Goal: Task Accomplishment & Management: Complete application form

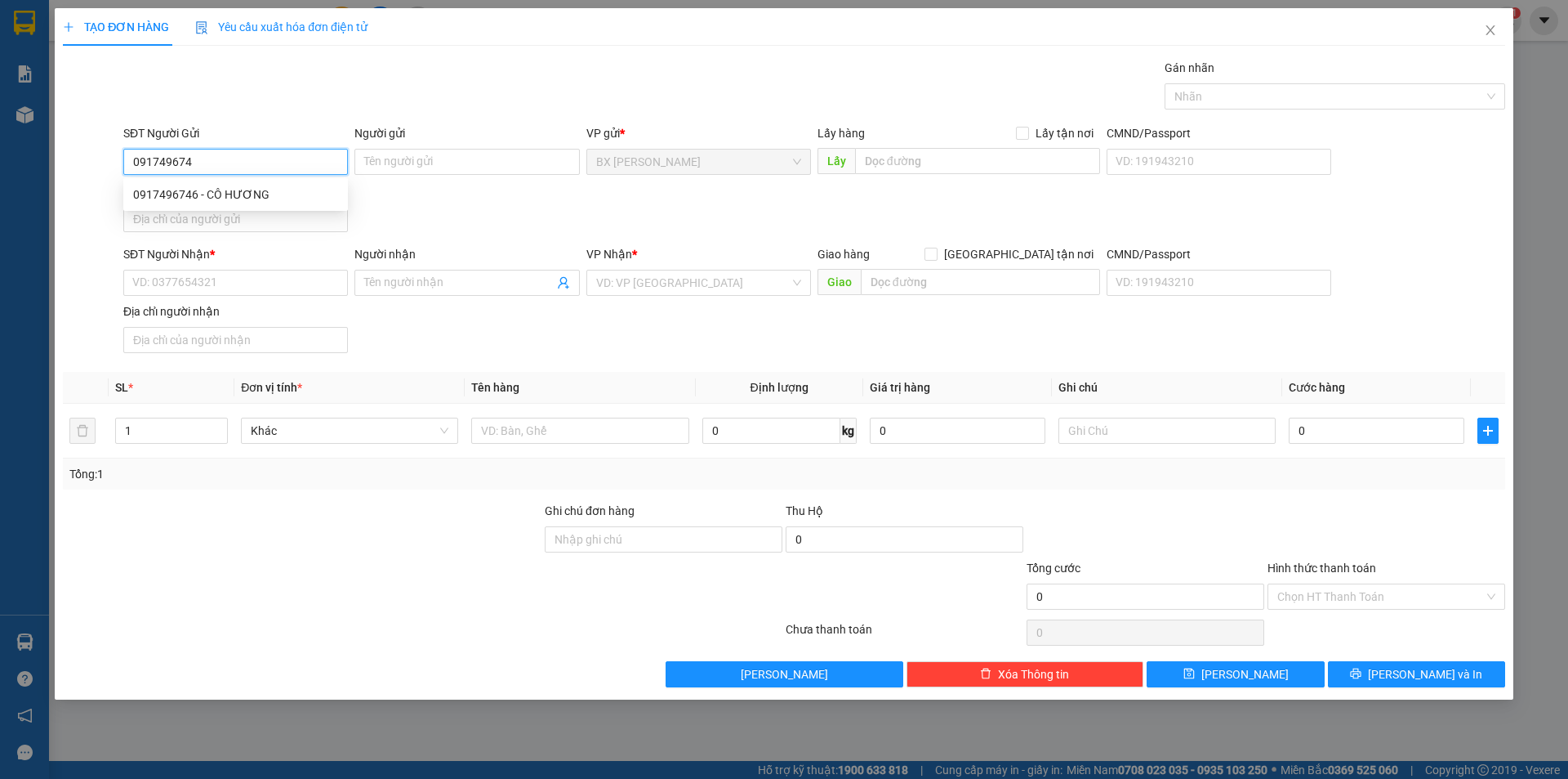
type input "0917496746"
click at [187, 185] on div "0917496746 - CÔ HƯƠNG" at bounding box center [236, 194] width 225 height 26
type input "CÔ HƯƠNG"
type input "0917496746"
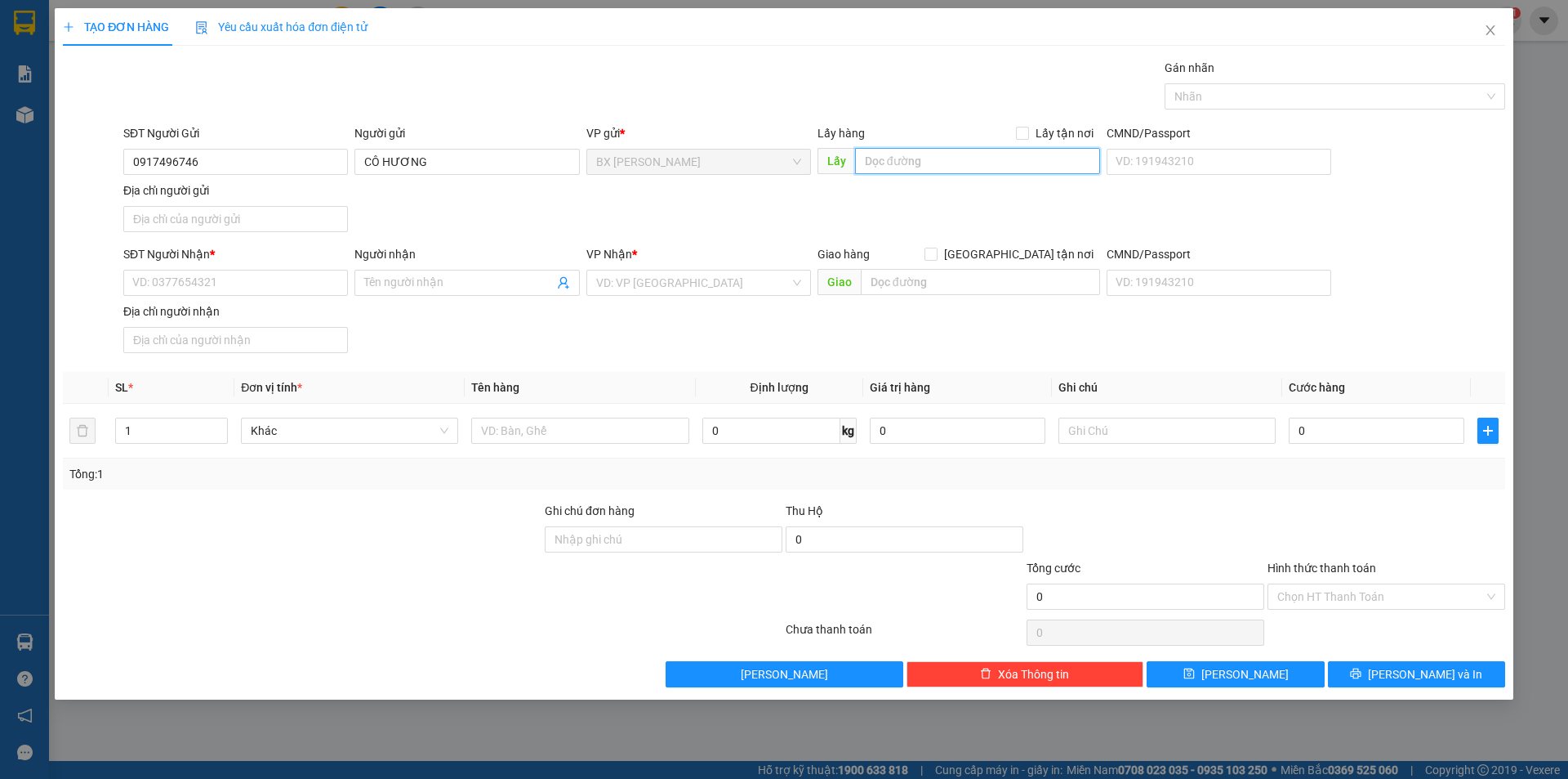
click at [913, 156] on input "text" at bounding box center [978, 161] width 245 height 26
type input "VỰA XOÀI HƯƠNG"
click at [298, 282] on input "SĐT Người Nhận *" at bounding box center [236, 282] width 225 height 26
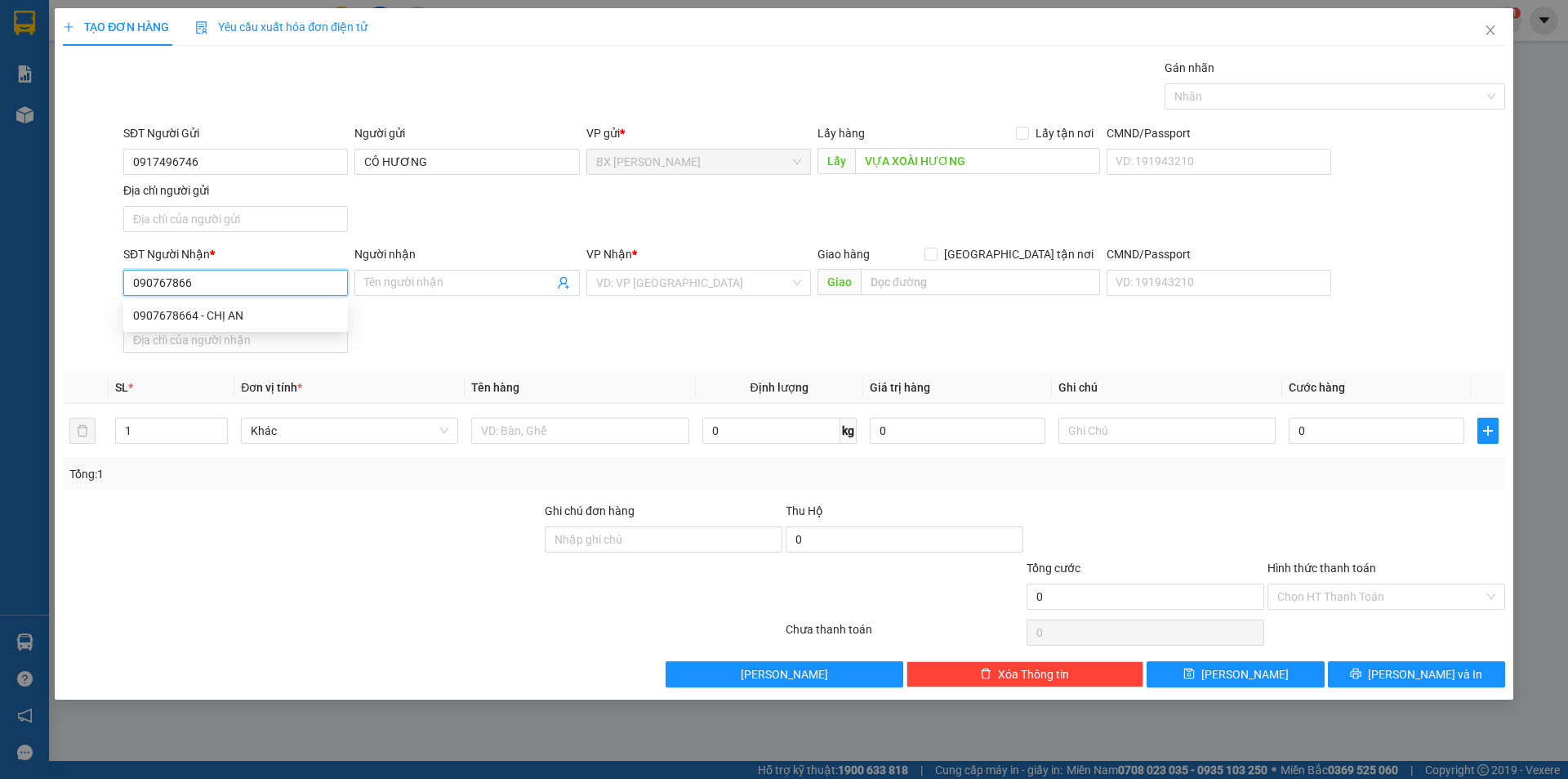
type input "0907678664"
click at [278, 308] on div "0907678664 - CHỊ AN" at bounding box center [236, 315] width 205 height 18
type input "CHỊ AN"
type input "0907678664"
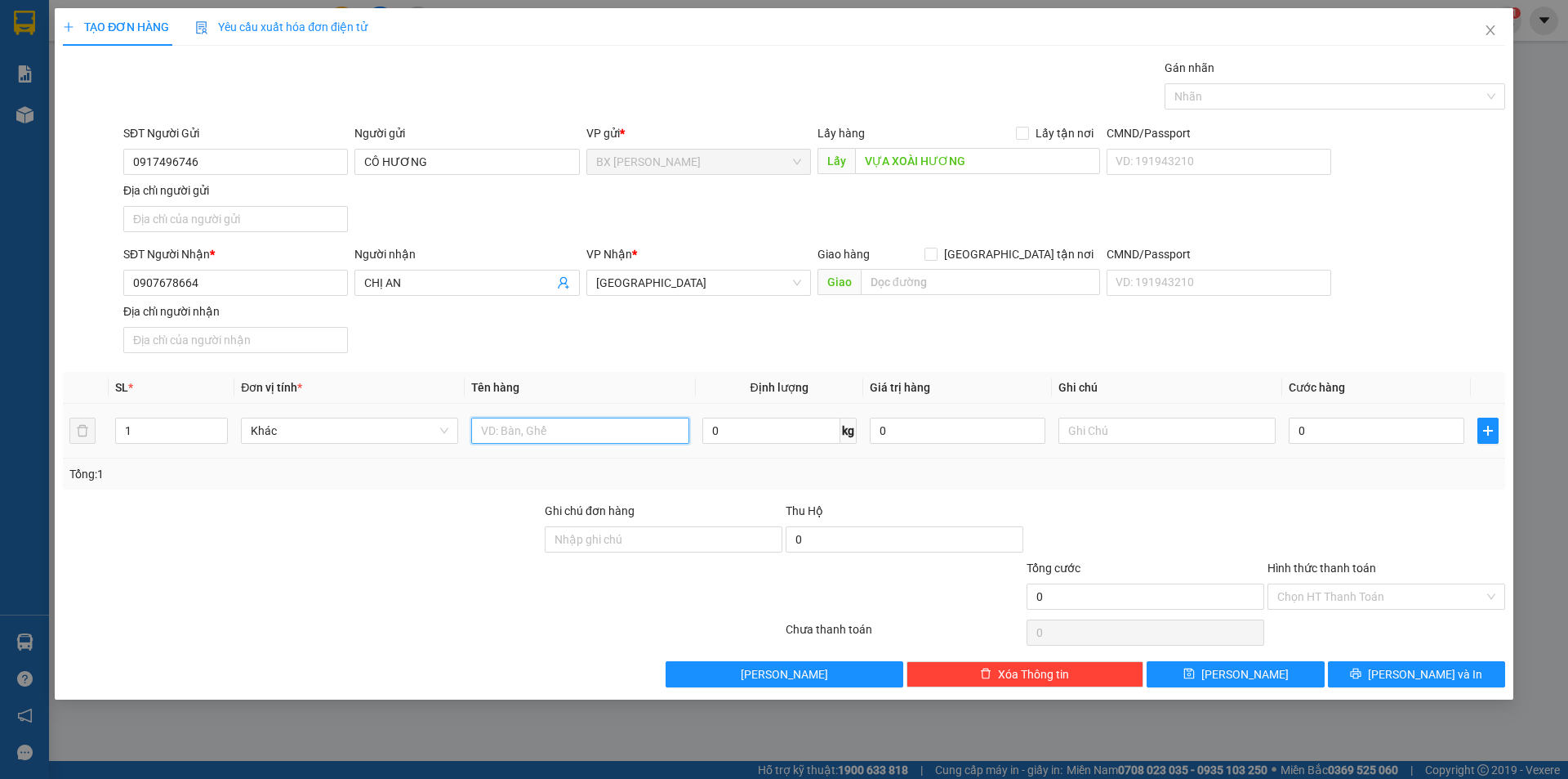
click at [580, 436] on input "text" at bounding box center [580, 430] width 217 height 26
type input "THÙNG"
click at [1372, 673] on button "[PERSON_NAME] và In" at bounding box center [1416, 674] width 177 height 26
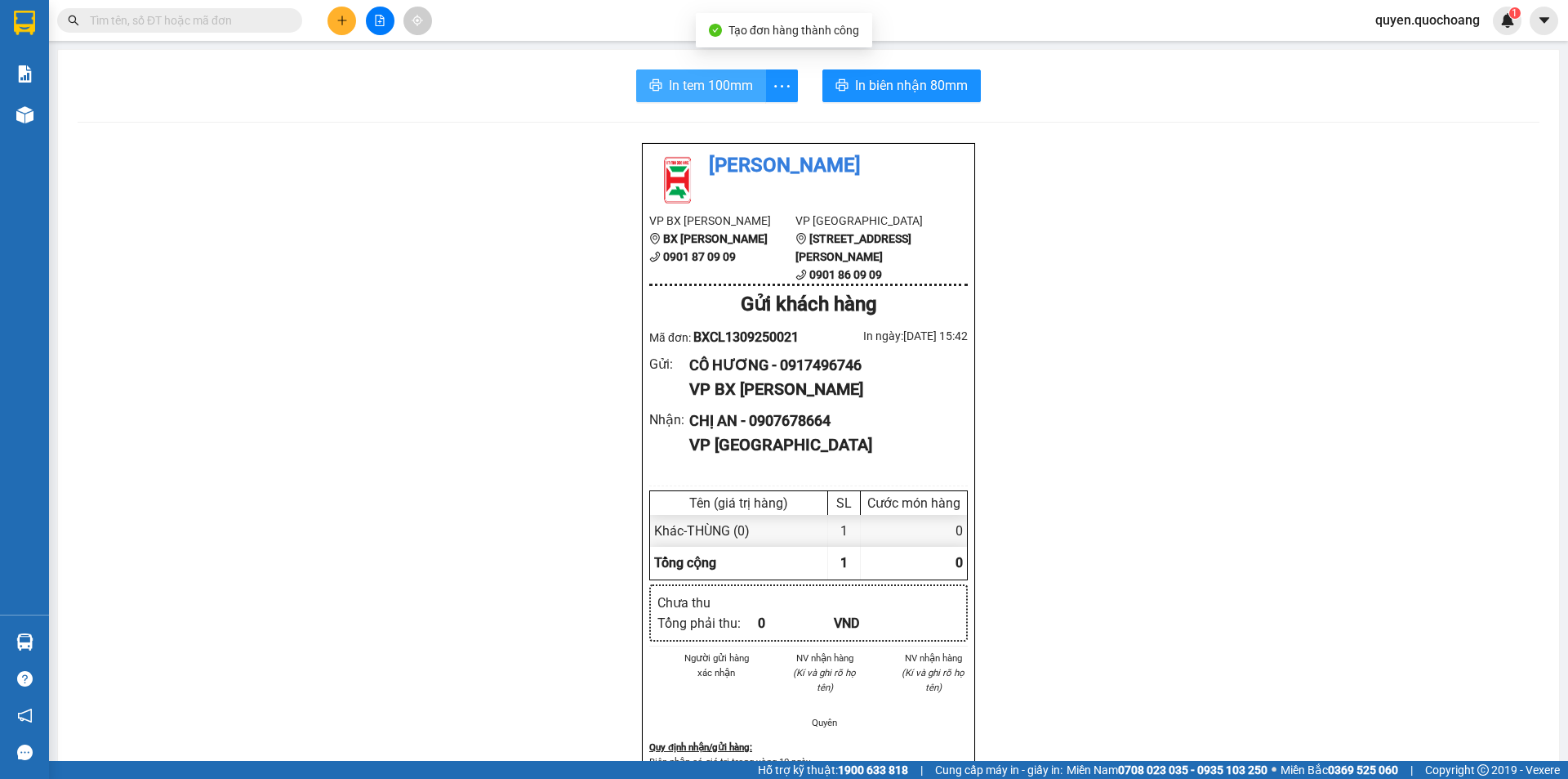
click at [694, 88] on span "In tem 100mm" at bounding box center [711, 85] width 84 height 21
click at [723, 103] on div "In tem 100mm In biên nhận 80mm Quốc Hoàng VP BX Cao Lãnh BX Cao Lãnh 0901 87 09…" at bounding box center [808, 695] width 1501 height 1290
click at [732, 95] on span "In tem 100mm" at bounding box center [711, 85] width 84 height 21
click at [721, 94] on span "In tem 100mm" at bounding box center [711, 85] width 84 height 21
click at [350, 22] on button at bounding box center [342, 21] width 29 height 29
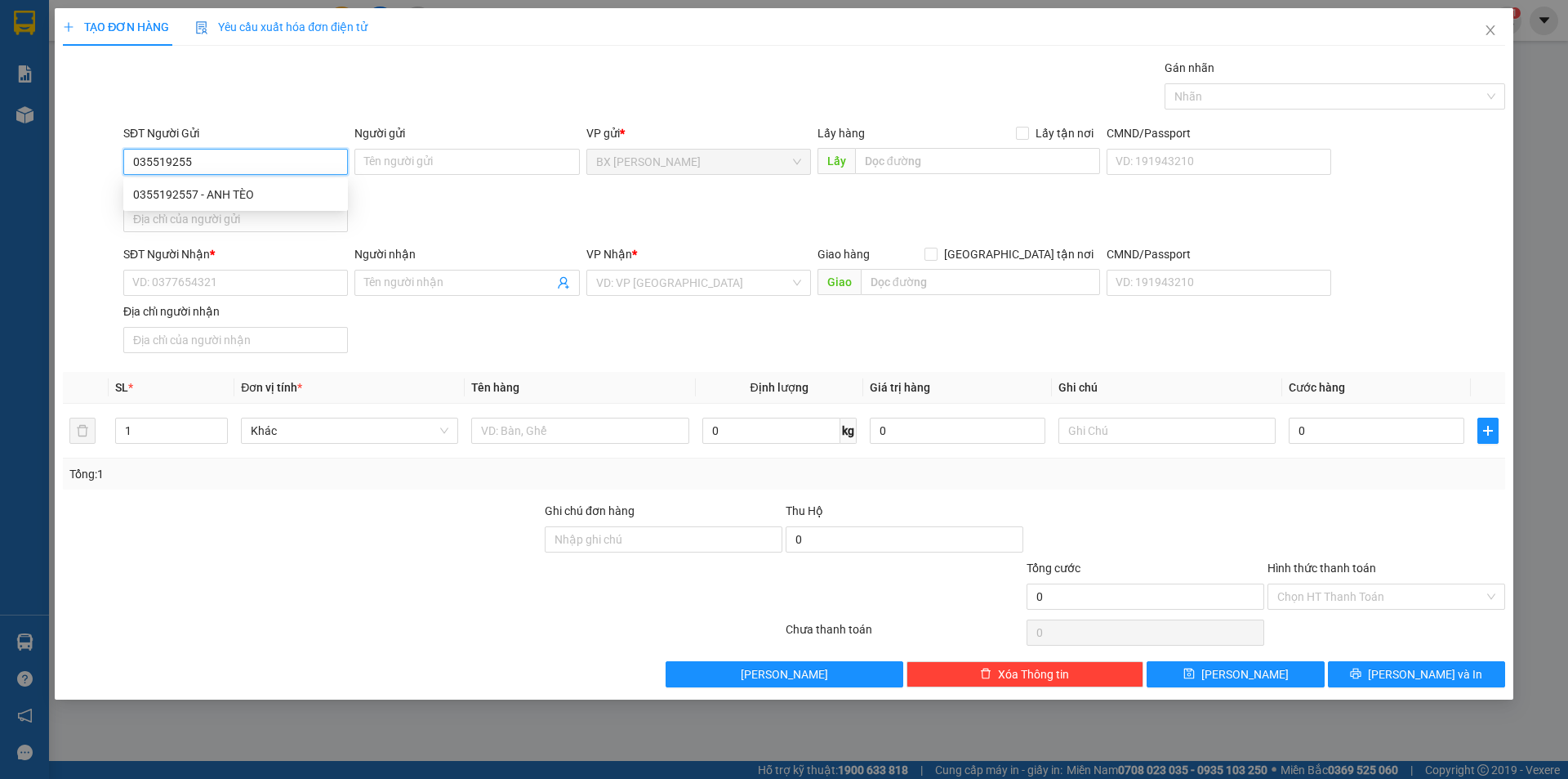
type input "0355192557"
click at [242, 192] on div "0355192557 - ANH TÈO" at bounding box center [236, 195] width 205 height 18
type input "ANH TÈO"
type input "0355192557"
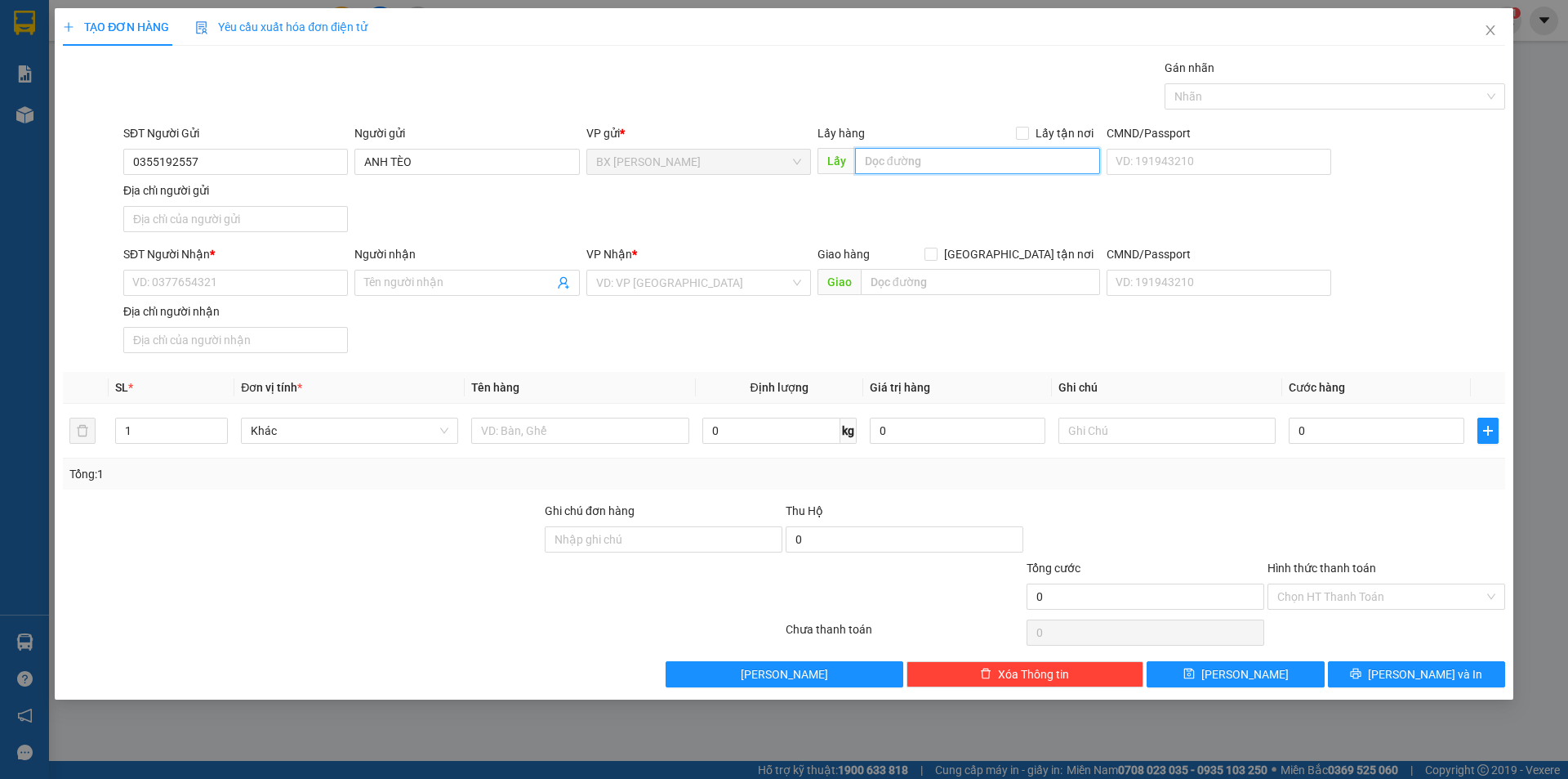
click at [922, 161] on input "text" at bounding box center [978, 161] width 245 height 26
type input "QUỸ TÍN DỤNG BÀ TỨ"
click at [314, 275] on input "SĐT Người Nhận *" at bounding box center [236, 282] width 225 height 26
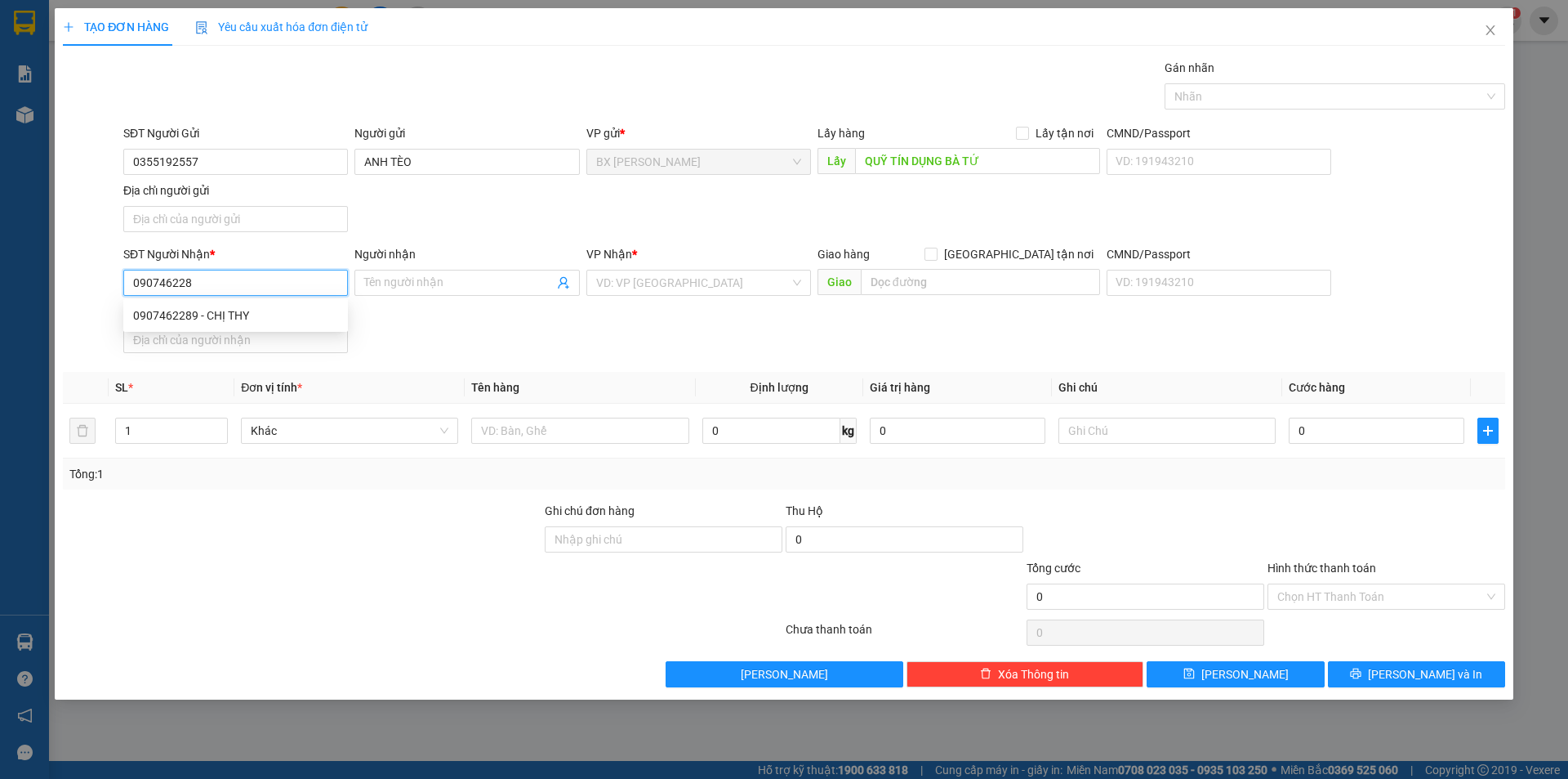
type input "0907462289"
click at [275, 309] on div "0907462289 - CHỊ THY" at bounding box center [236, 315] width 205 height 18
type input "CHỊ THY"
type input "0907462289"
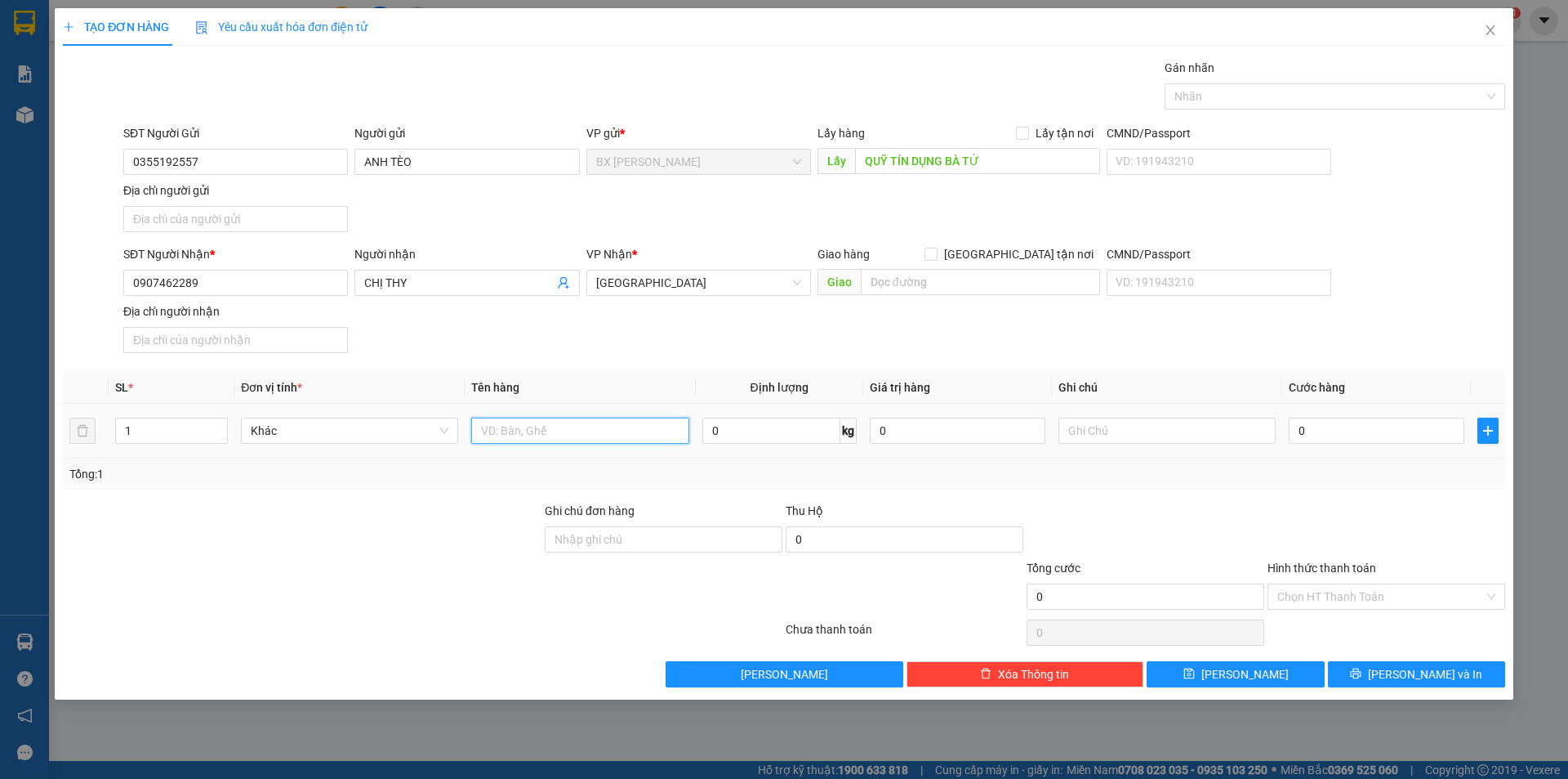
click at [624, 419] on input "text" at bounding box center [580, 430] width 217 height 26
type input "BỌC"
click at [223, 422] on span "up" at bounding box center [219, 426] width 10 height 10
type input "3"
click at [223, 422] on span "up" at bounding box center [219, 426] width 10 height 10
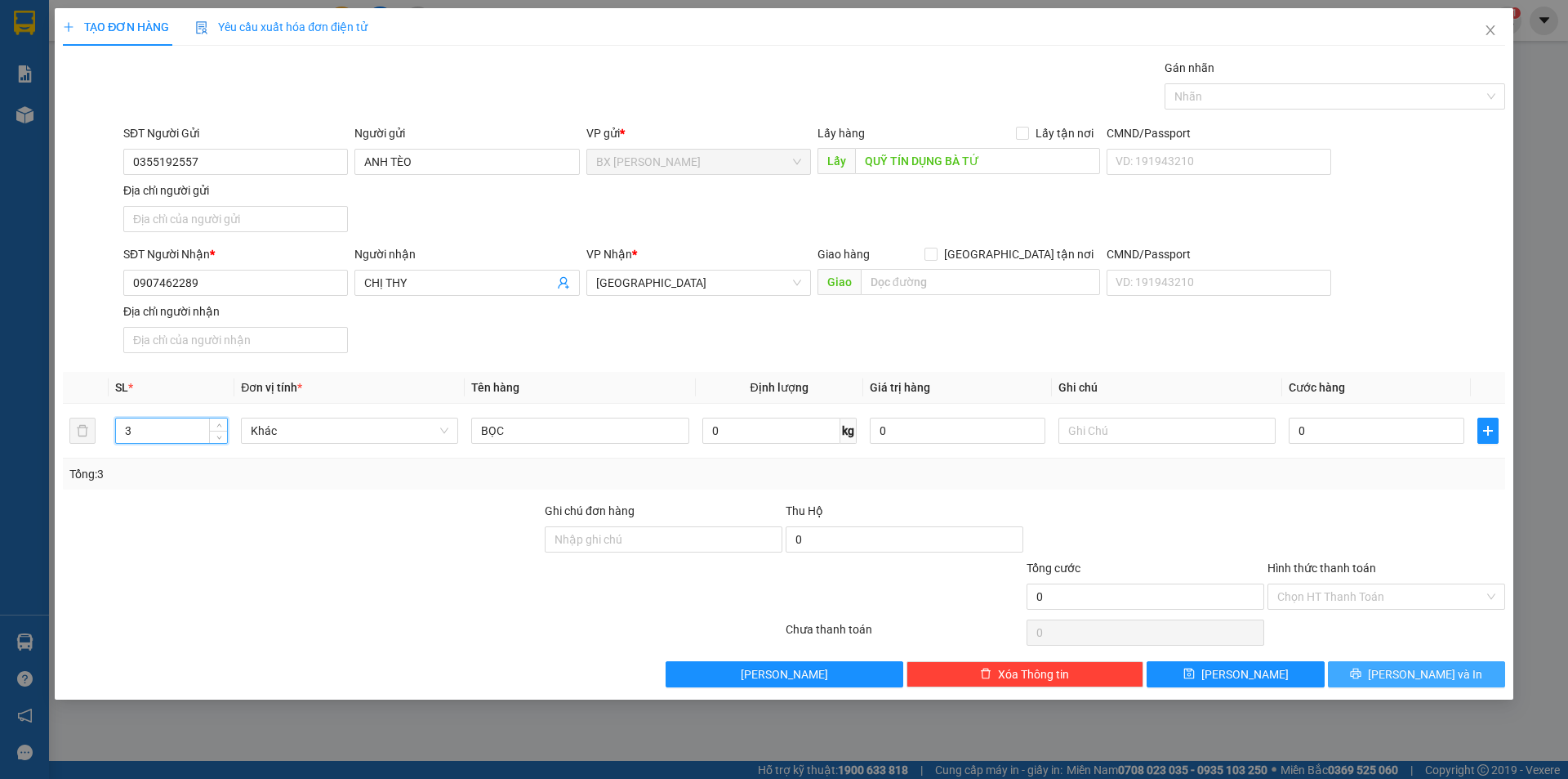
click at [1362, 666] on button "[PERSON_NAME] và In" at bounding box center [1416, 674] width 177 height 26
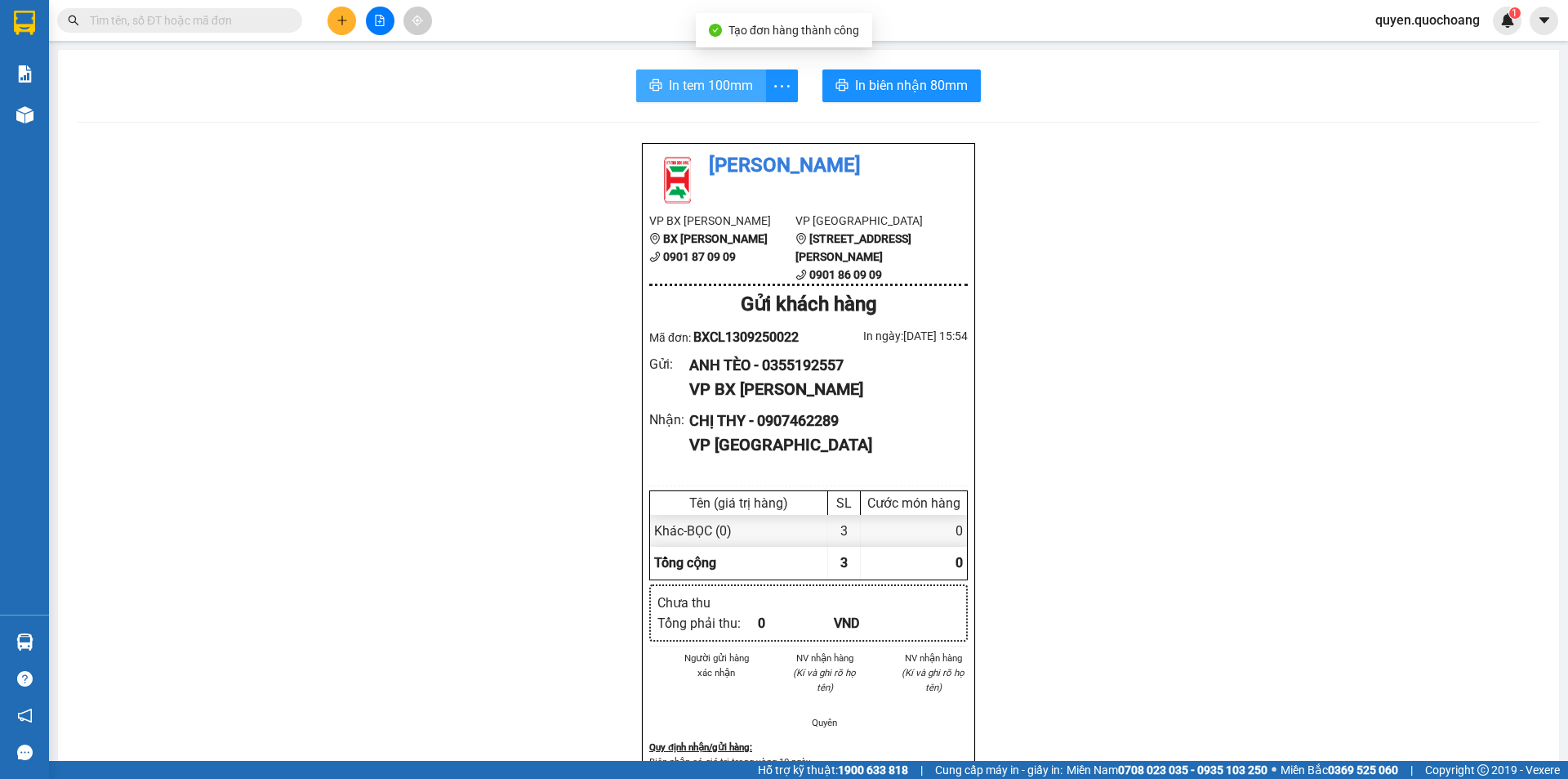
click at [732, 76] on span "In tem 100mm" at bounding box center [711, 85] width 84 height 21
click at [338, 21] on icon "plus" at bounding box center [342, 20] width 9 height 1
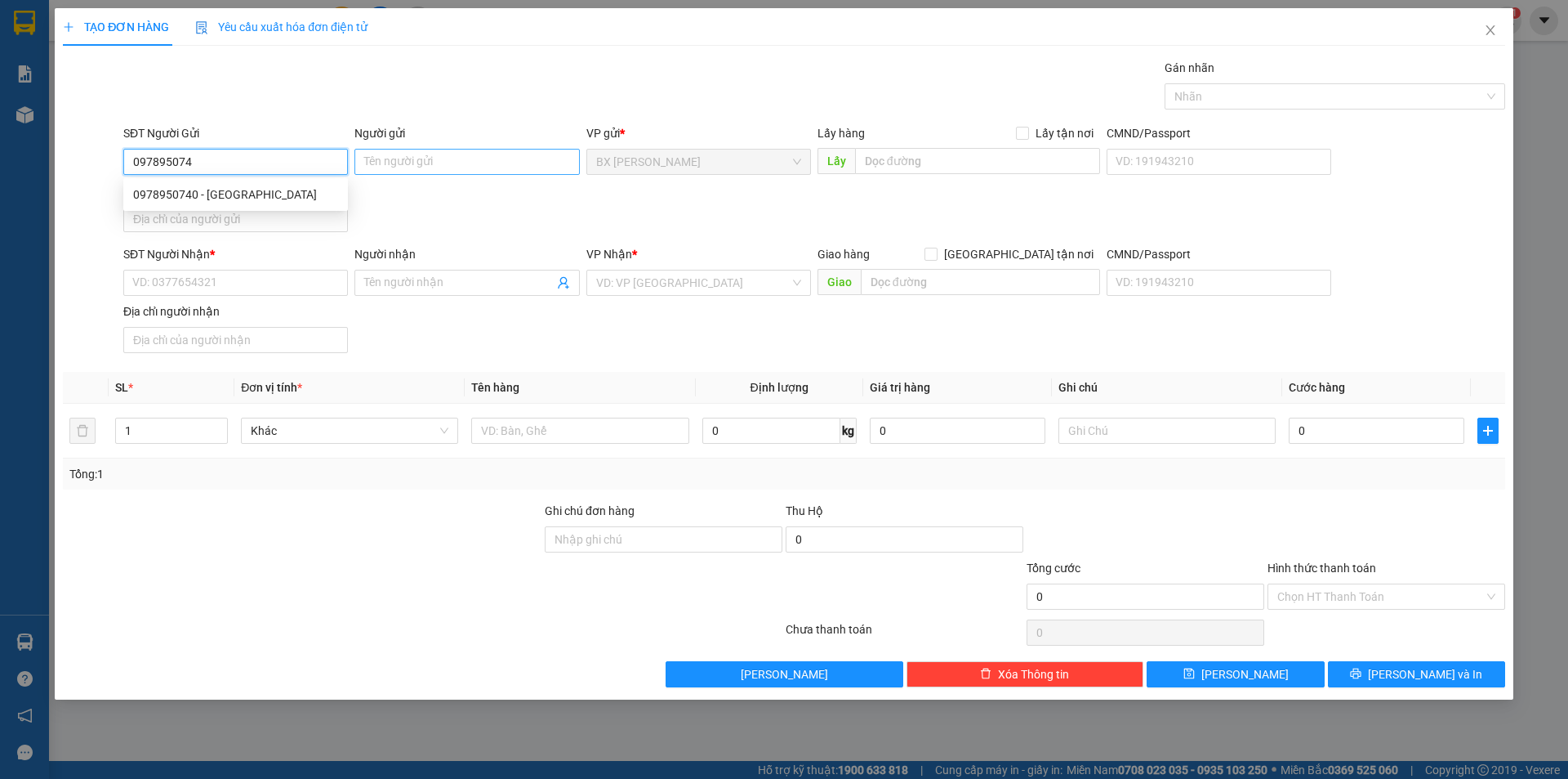
type input "0978950740"
click at [286, 197] on div "0978950740 - [GEOGRAPHIC_DATA]" at bounding box center [236, 195] width 205 height 18
type input "[PERSON_NAME]"
type input "0978950740"
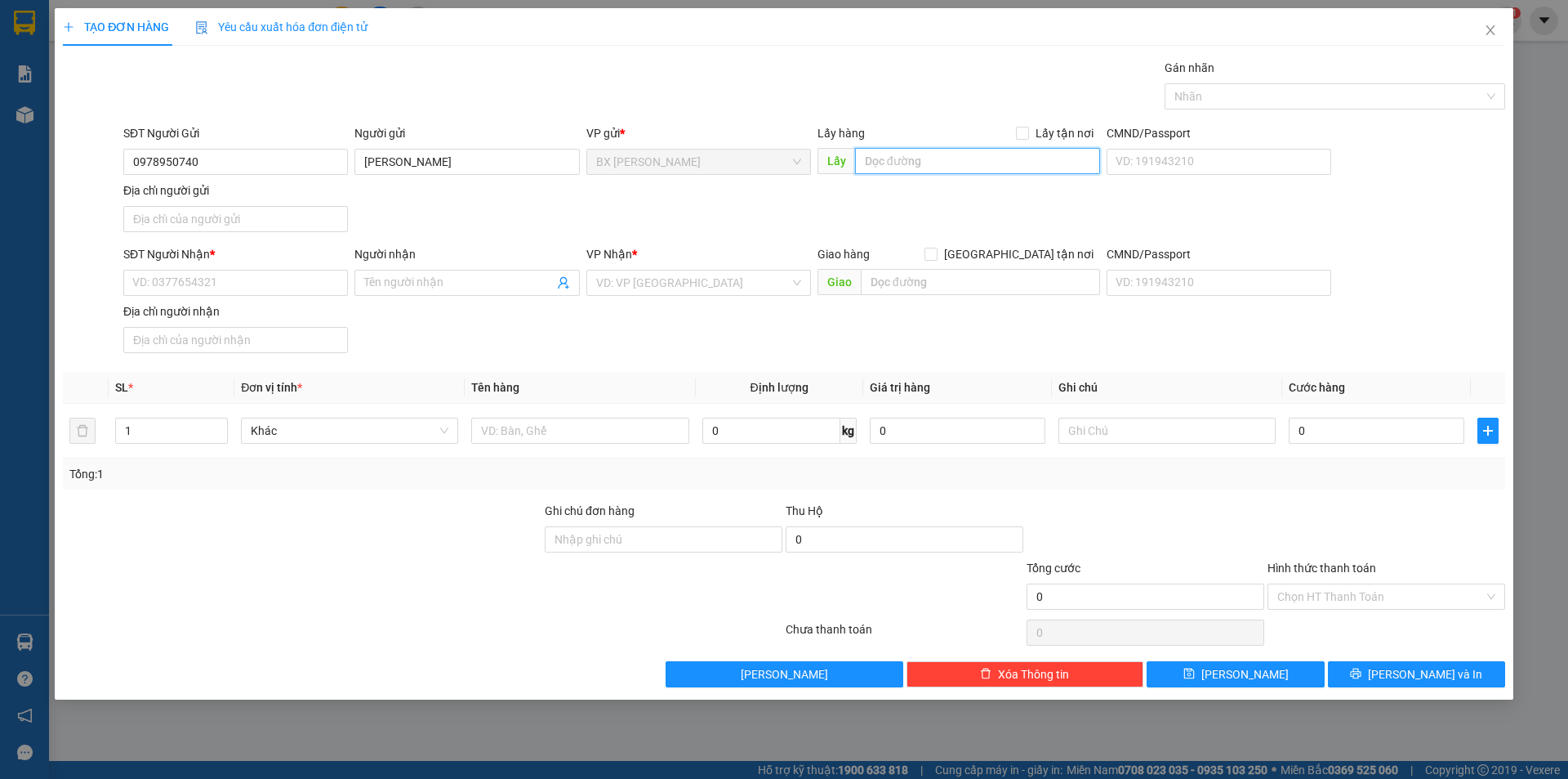
click at [891, 157] on input "text" at bounding box center [978, 161] width 245 height 26
type input "CX CẦU CẢ SẬY"
click at [167, 289] on input "SĐT Người Nhận *" at bounding box center [236, 282] width 225 height 26
click at [146, 286] on input "0969069841" at bounding box center [236, 282] width 225 height 26
type input "0369069841"
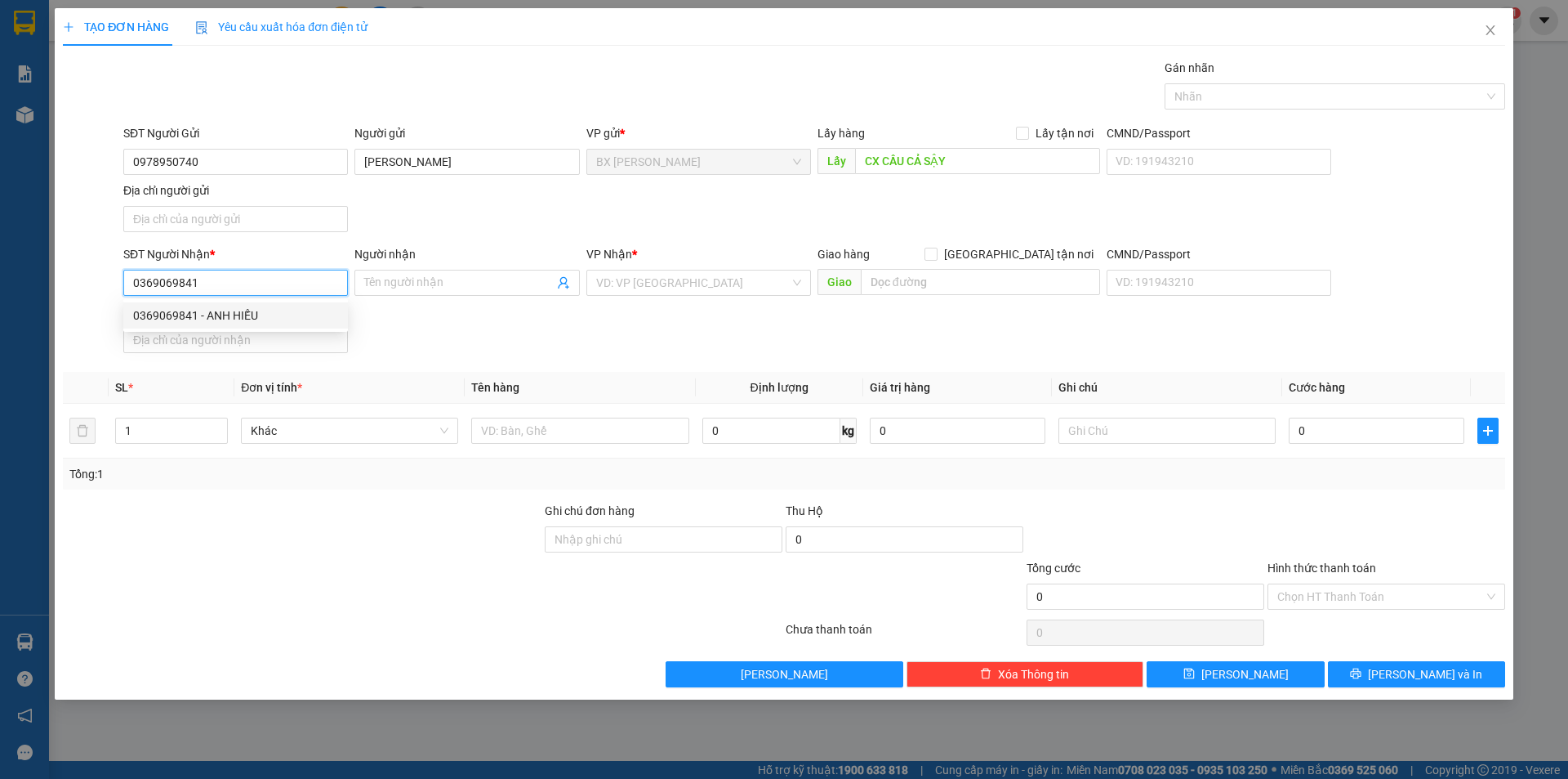
click at [296, 314] on div "0369069841 - ANH HIẾU" at bounding box center [236, 315] width 205 height 18
type input "ANH HIẾU"
type input "0369069841"
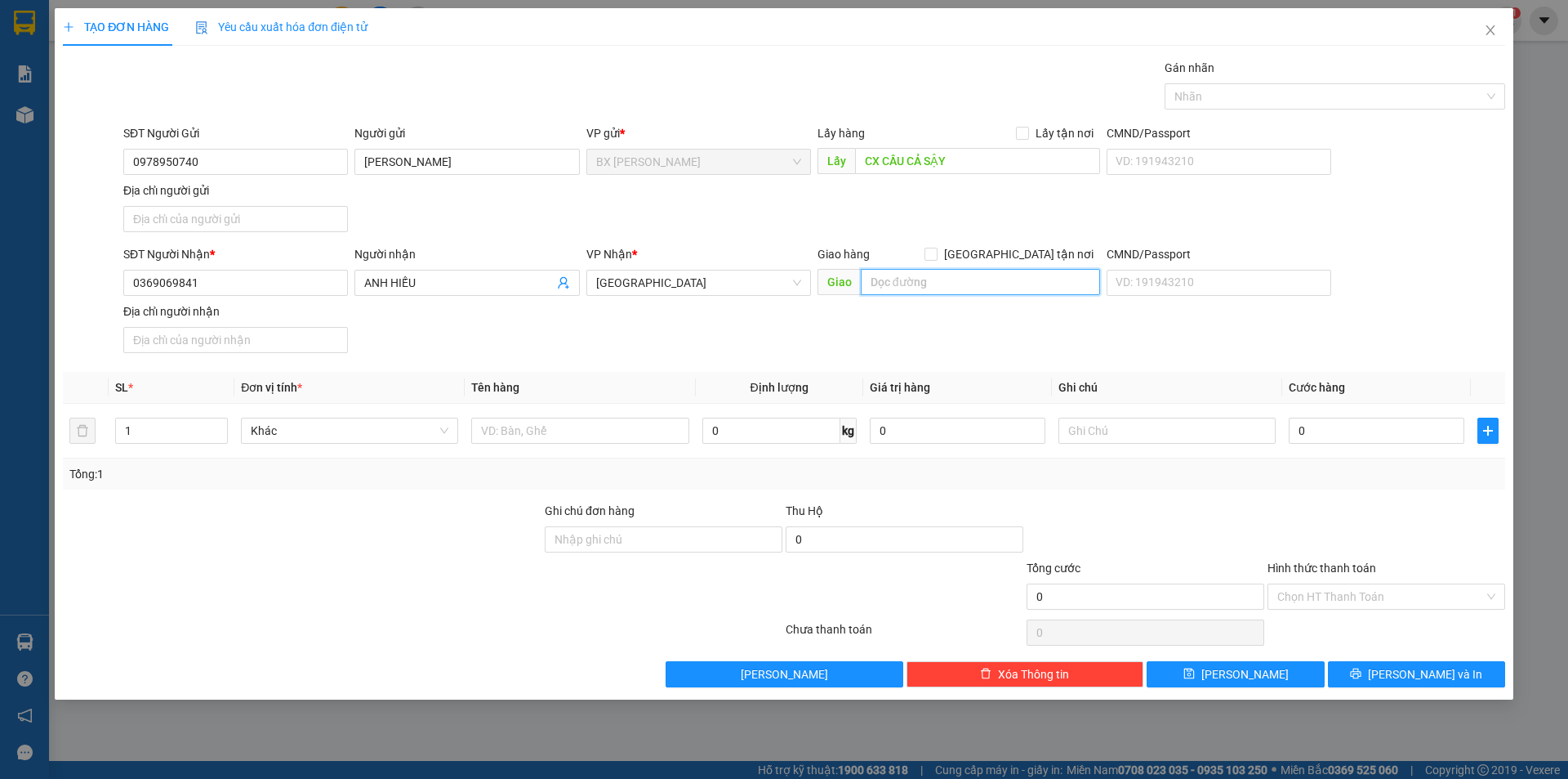
click at [928, 280] on input "text" at bounding box center [980, 281] width 239 height 26
type input "BXMT"
click at [580, 440] on input "text" at bounding box center [580, 430] width 217 height 26
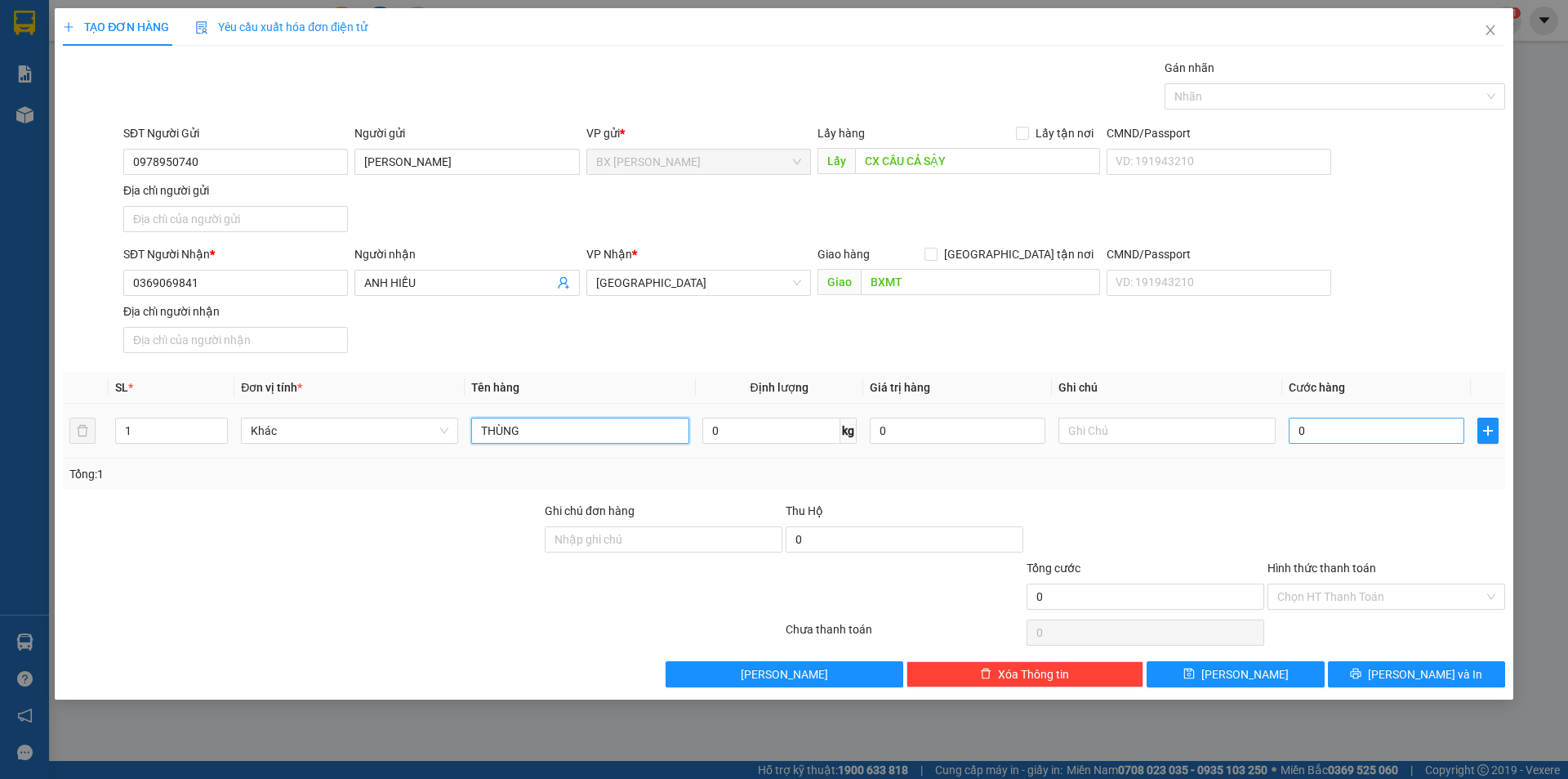
type input "THÙNG"
drag, startPoint x: 1328, startPoint y: 427, endPoint x: 1297, endPoint y: 389, distance: 49.0
click at [1329, 427] on input "0" at bounding box center [1376, 430] width 176 height 26
type input "6"
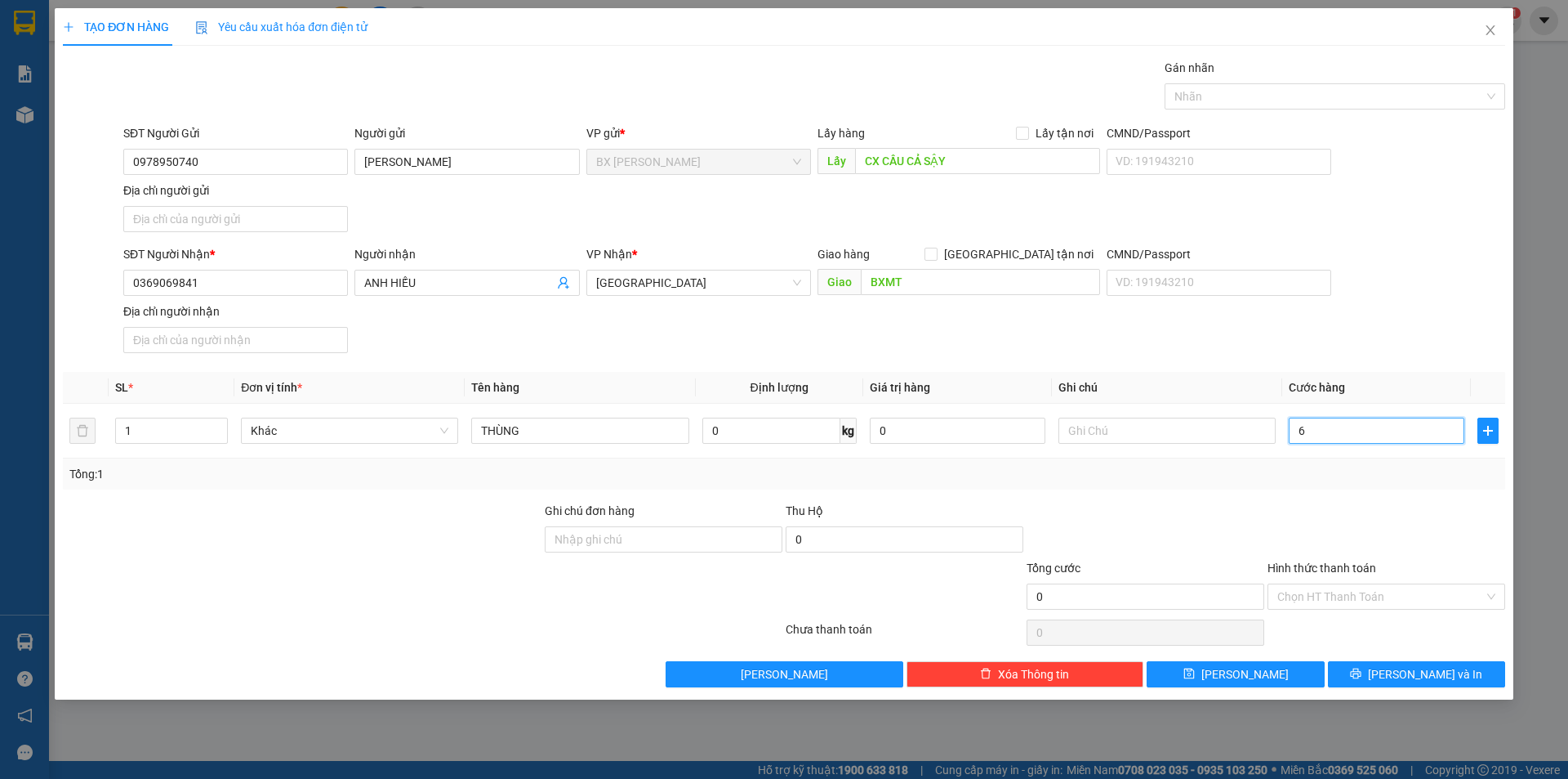
type input "6"
type input "60"
type input "60.000"
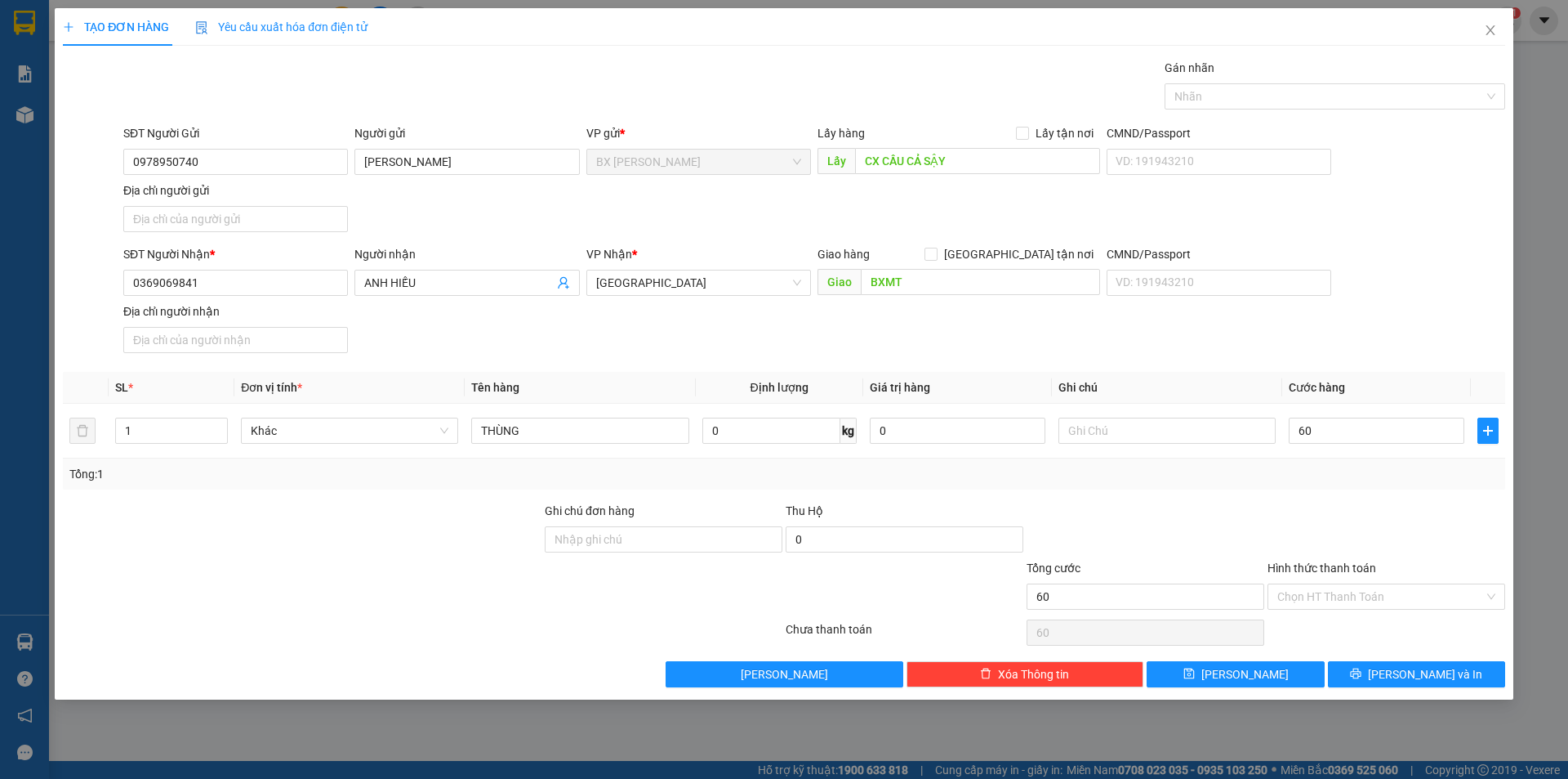
type input "60.000"
drag, startPoint x: 1311, startPoint y: 513, endPoint x: 1285, endPoint y: 512, distance: 26.0
click at [1306, 514] on div at bounding box center [1387, 531] width 241 height 57
click at [1329, 607] on input "Hình thức thanh toán" at bounding box center [1380, 596] width 206 height 24
click at [1315, 631] on div "Tại văn phòng" at bounding box center [1387, 629] width 218 height 18
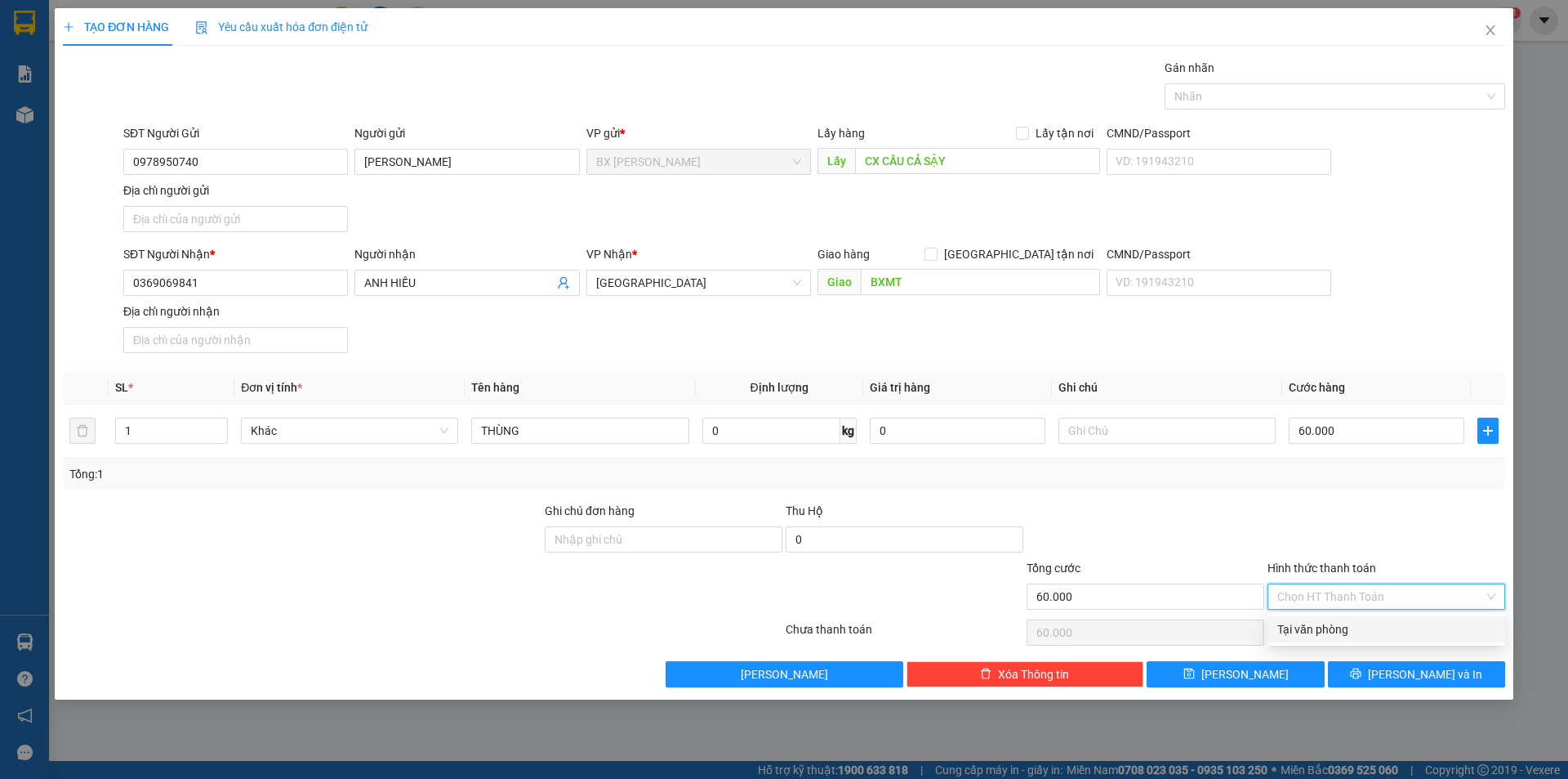
type input "0"
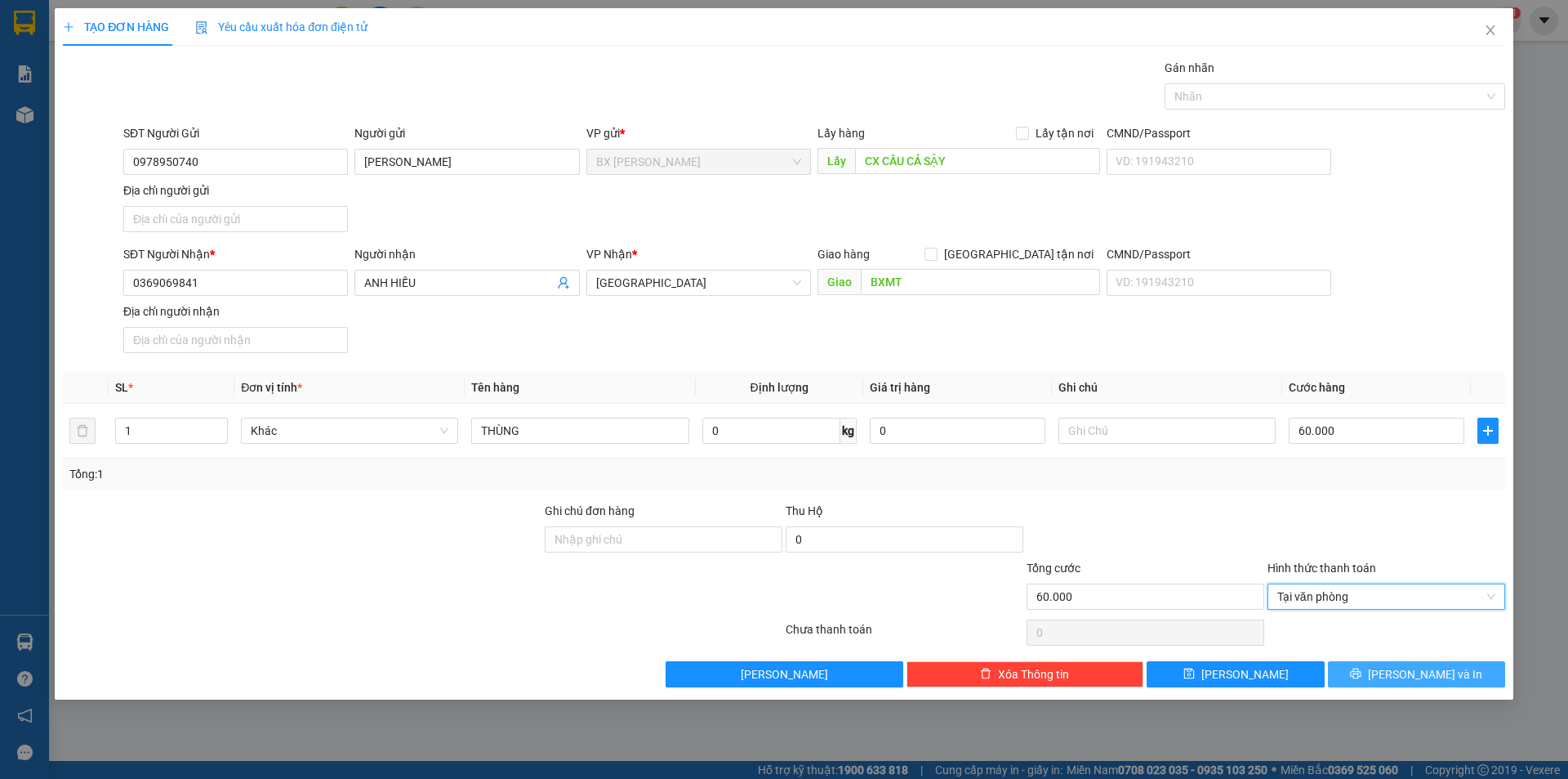
click at [1462, 673] on button "[PERSON_NAME] và In" at bounding box center [1416, 674] width 177 height 26
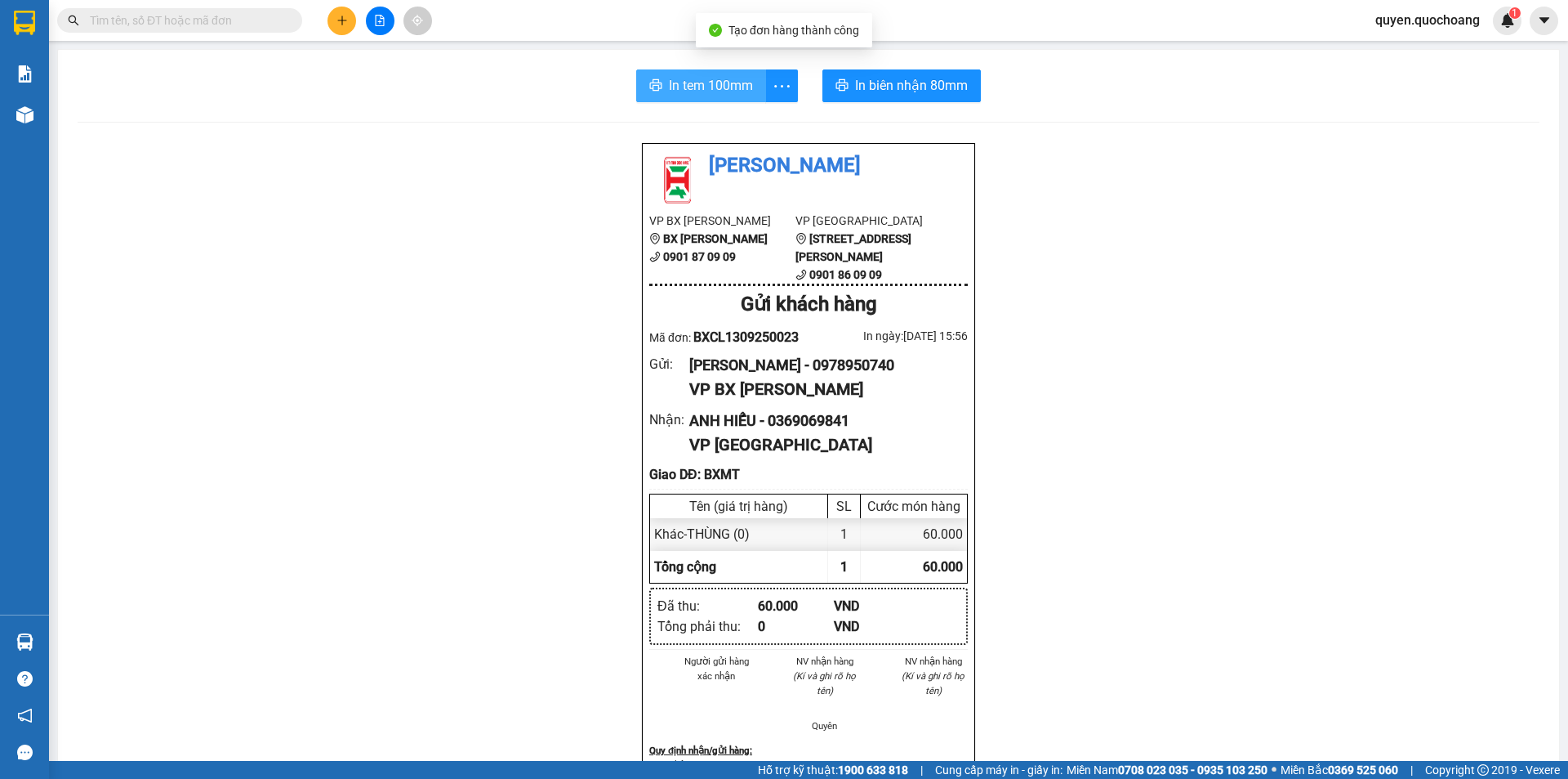
click at [715, 91] on span "In tem 100mm" at bounding box center [711, 85] width 84 height 21
click at [661, 81] on button "In tem 100mm" at bounding box center [701, 86] width 129 height 33
